Goal: Information Seeking & Learning: Understand process/instructions

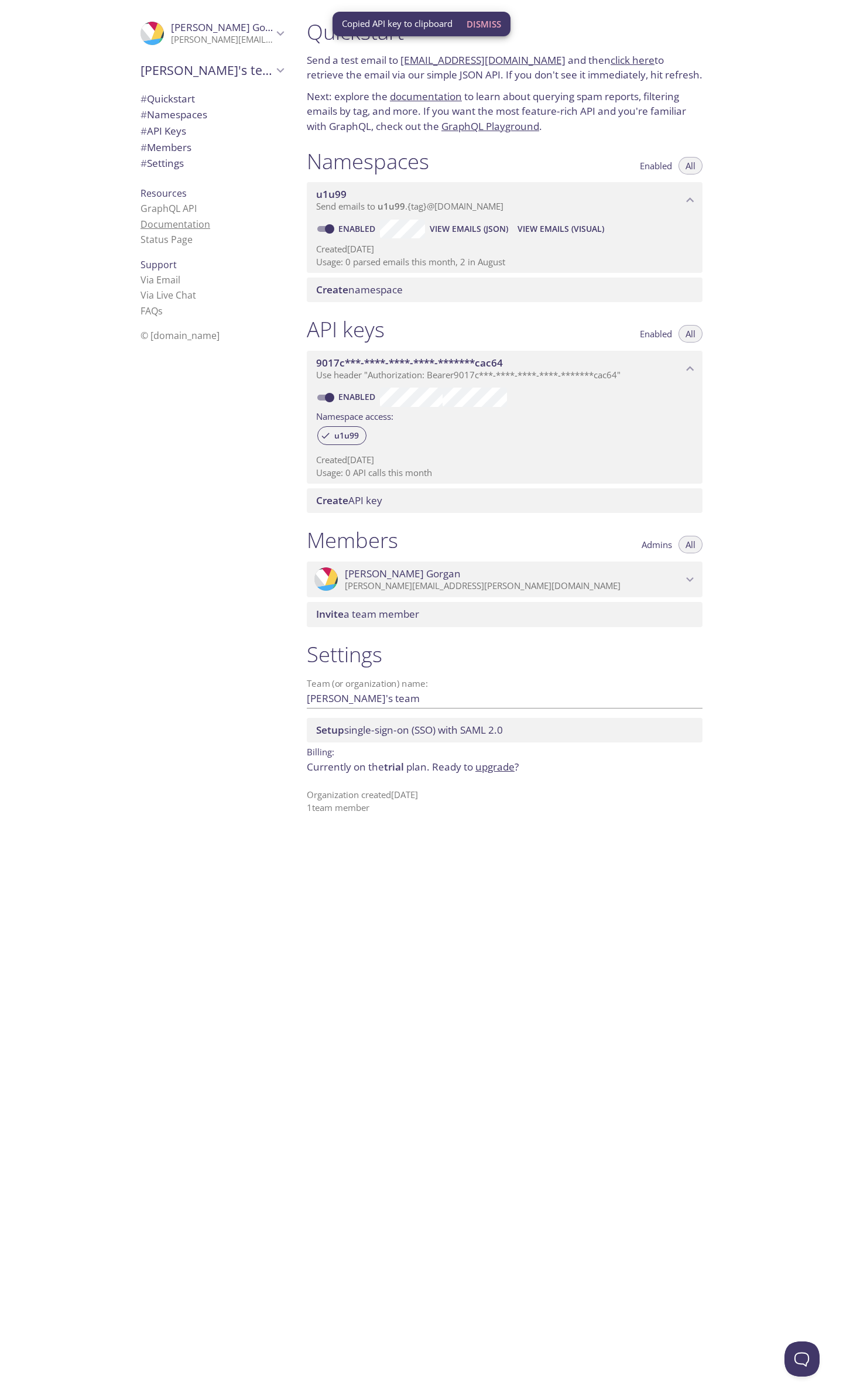
click at [167, 223] on link "Documentation" at bounding box center [175, 224] width 70 height 13
drag, startPoint x: 549, startPoint y: 62, endPoint x: 404, endPoint y: 63, distance: 145.0
click at [404, 63] on p "Send a test email to [EMAIL_ADDRESS][DOMAIN_NAME] and then click here to retrie…" at bounding box center [505, 68] width 396 height 30
copy p "[EMAIL_ADDRESS][DOMAIN_NAME]"
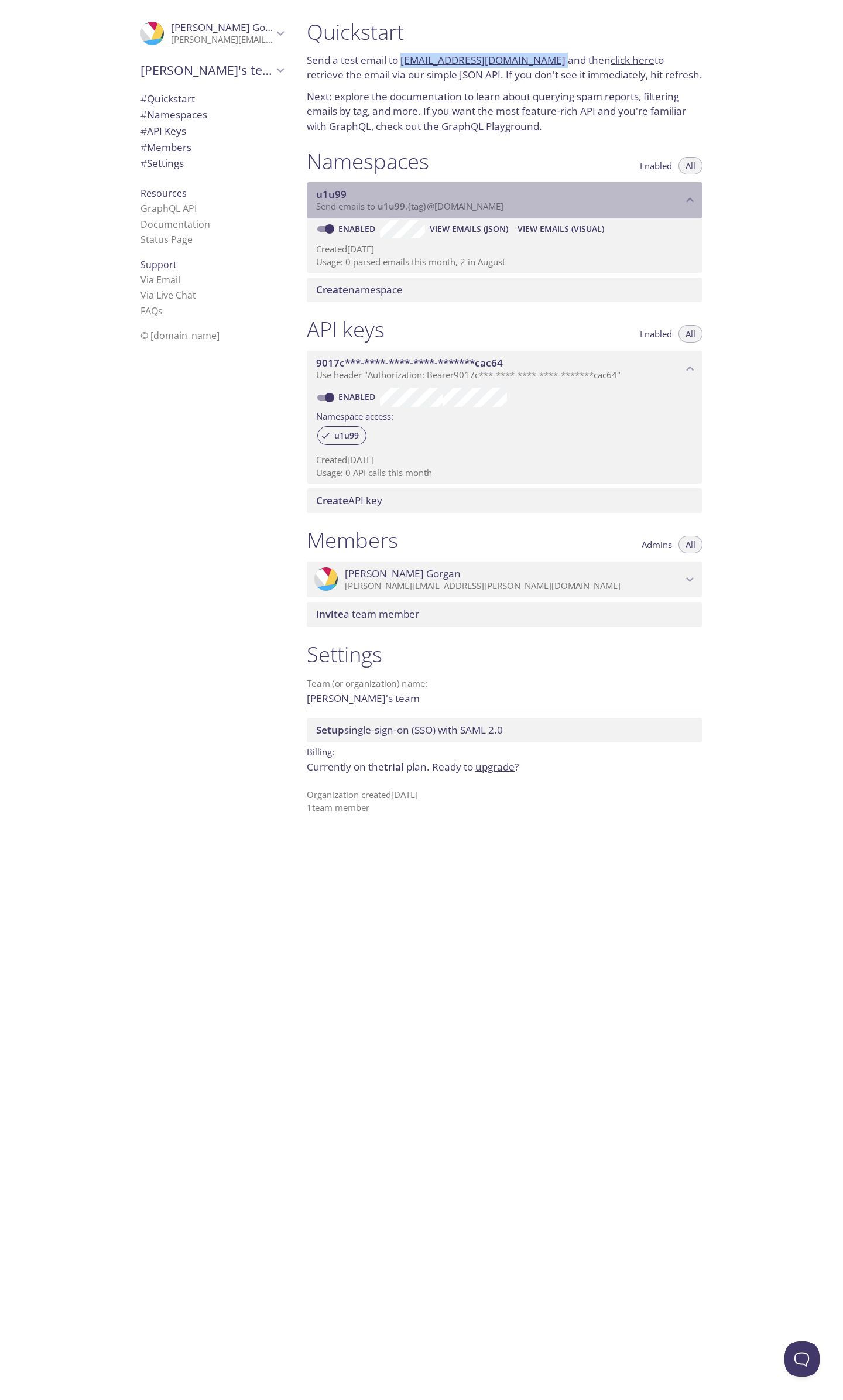
drag, startPoint x: 517, startPoint y: 202, endPoint x: 441, endPoint y: 212, distance: 76.7
click at [442, 212] on p "Send emails to u1u99 . {tag} @[DOMAIN_NAME]" at bounding box center [499, 206] width 367 height 12
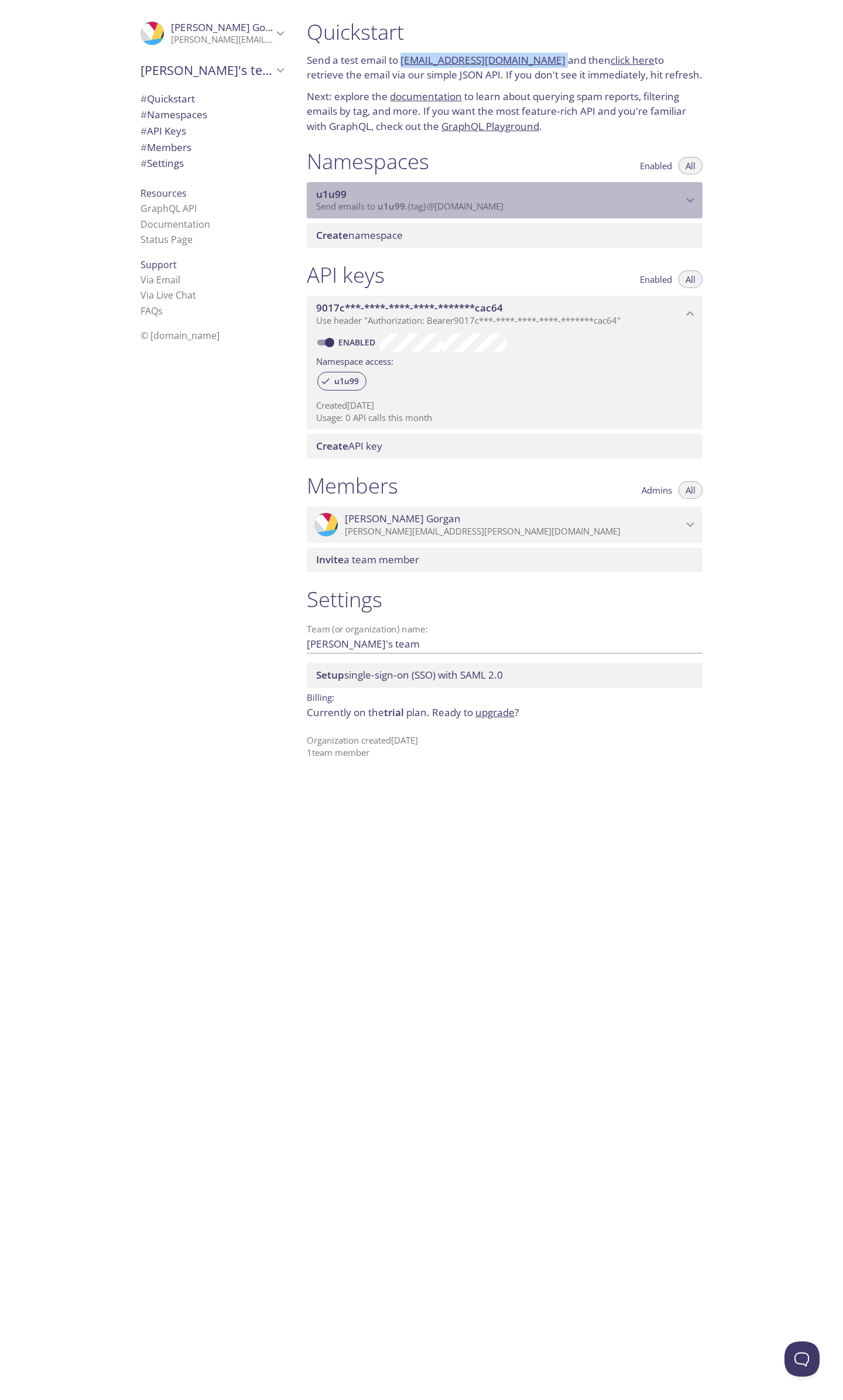
click at [530, 208] on p "Send emails to u1u99 . {tag} @[DOMAIN_NAME]" at bounding box center [499, 206] width 367 height 12
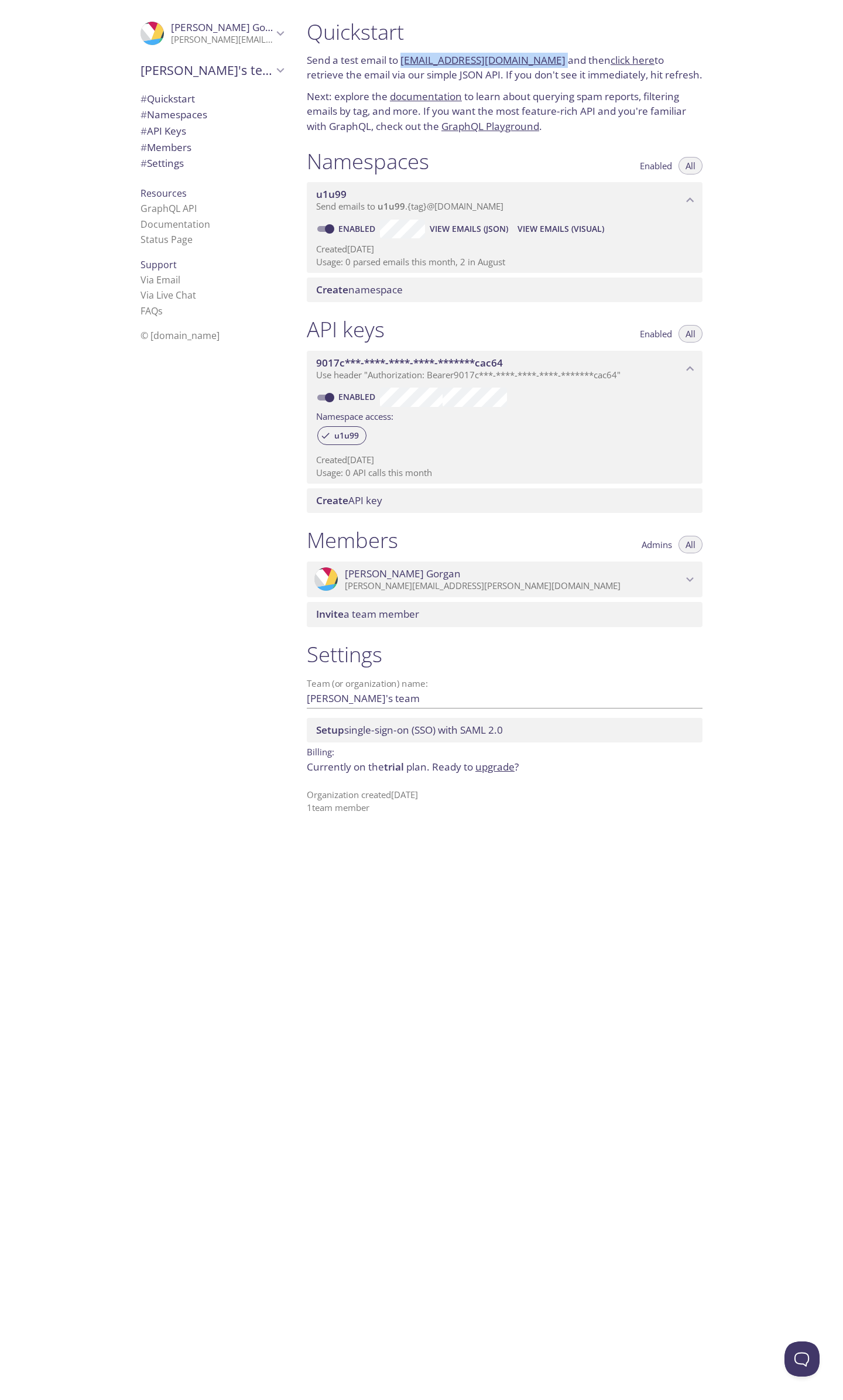
click at [489, 229] on span "View Emails (JSON)" at bounding box center [469, 229] width 78 height 14
click at [494, 364] on span "9017c***-****-****-****-*******cac64" at bounding box center [409, 363] width 187 height 14
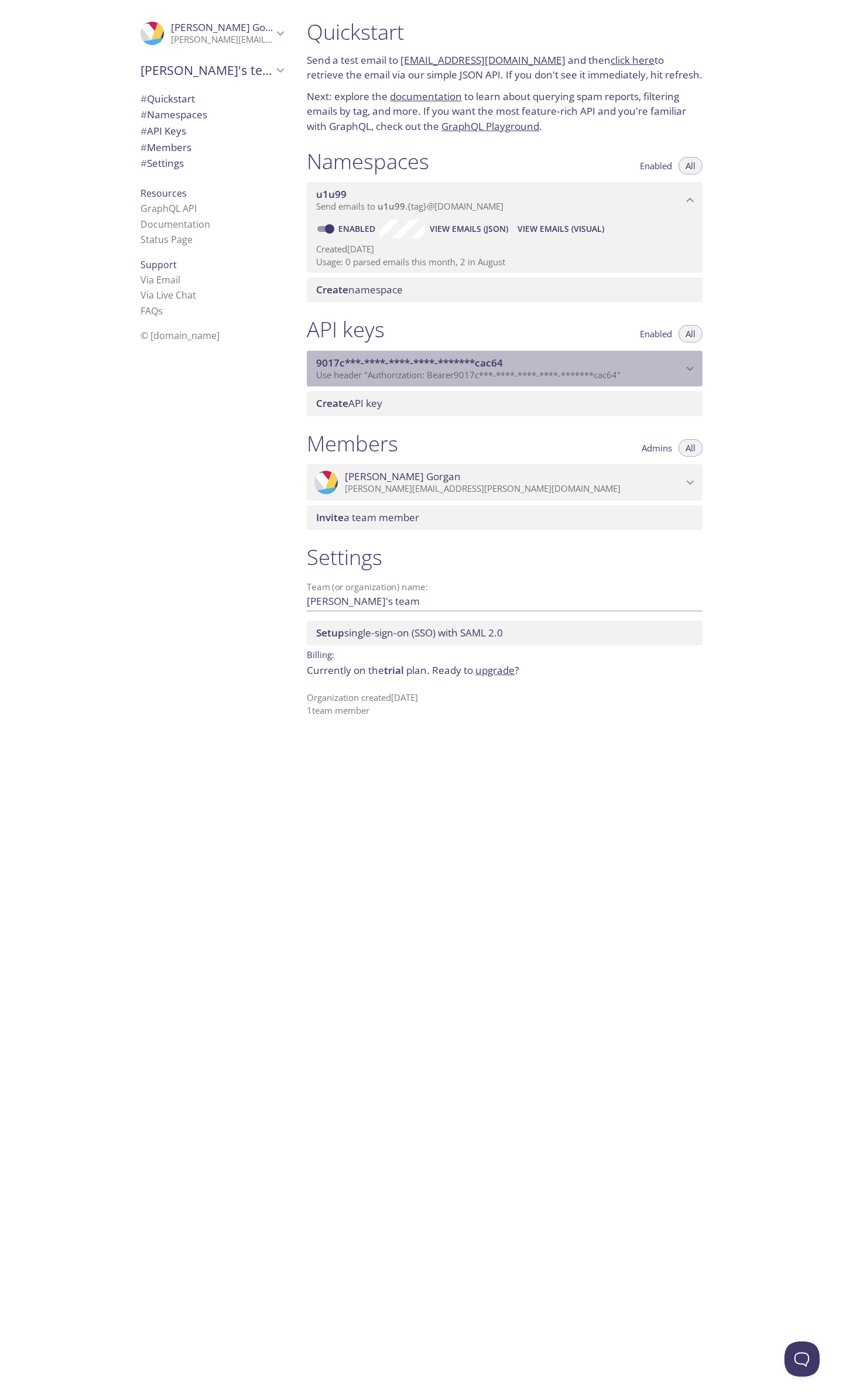
click at [494, 364] on span "9017c***-****-****-****-*******cac64" at bounding box center [409, 363] width 187 height 14
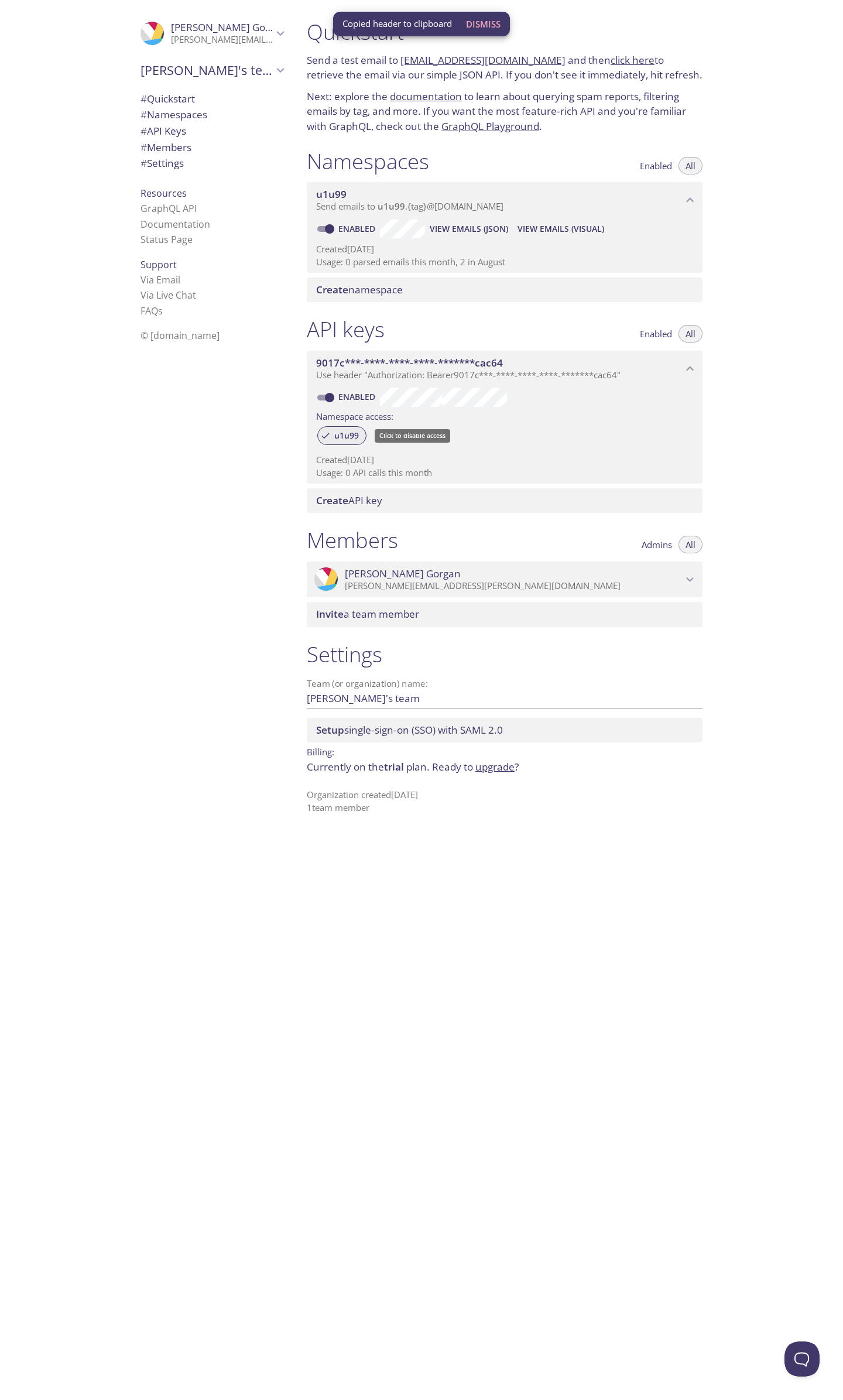
drag, startPoint x: 367, startPoint y: 438, endPoint x: 328, endPoint y: 441, distance: 39.1
click at [328, 441] on div "u1u99" at bounding box center [504, 437] width 377 height 25
